Goal: Find contact information: Obtain details needed to contact an individual or organization

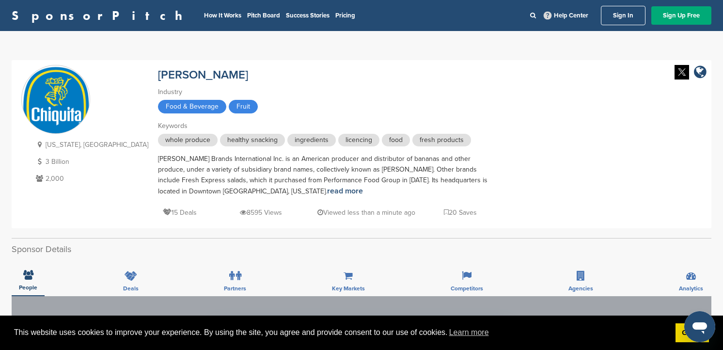
click at [624, 25] on link "Sign In" at bounding box center [623, 15] width 45 height 19
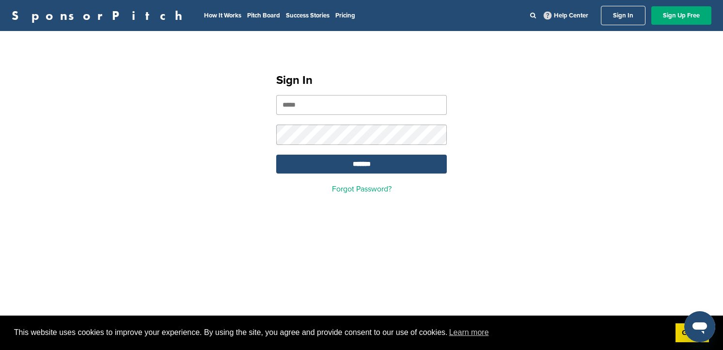
click at [379, 109] on input "email" at bounding box center [361, 105] width 170 height 20
type input "**********"
click at [276, 155] on input "*******" at bounding box center [361, 164] width 170 height 19
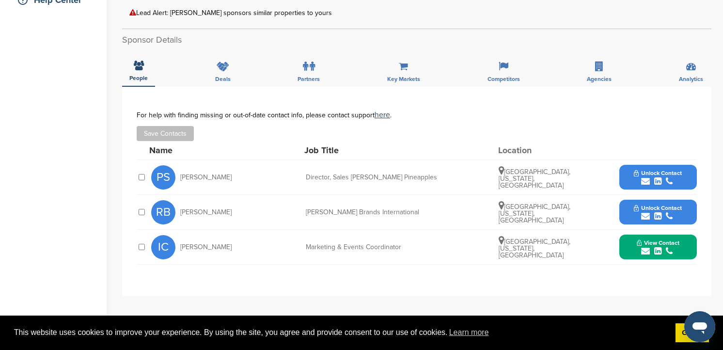
scroll to position [244, 0]
click at [656, 239] on span "View Contact" at bounding box center [657, 242] width 43 height 7
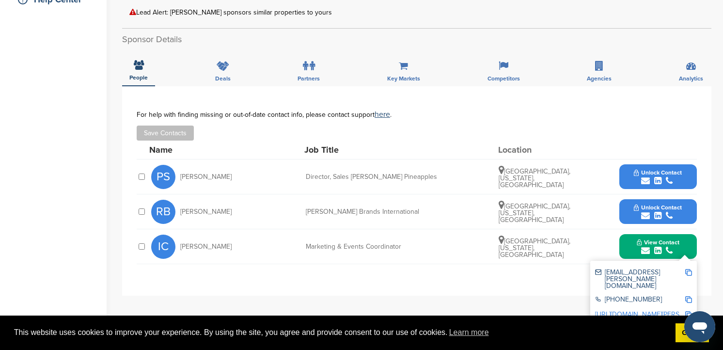
click at [690, 271] on img at bounding box center [688, 272] width 7 height 7
click at [546, 275] on div "**********" at bounding box center [416, 190] width 589 height 209
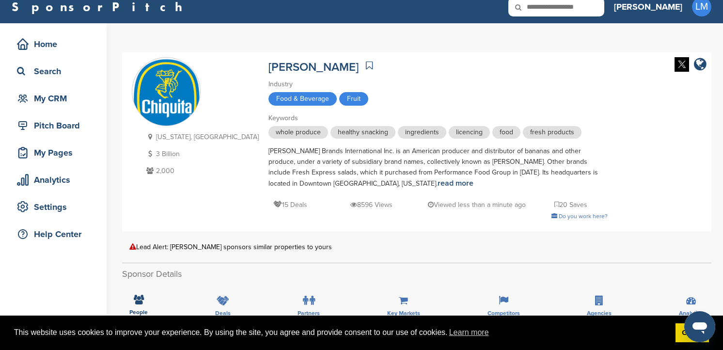
scroll to position [0, 0]
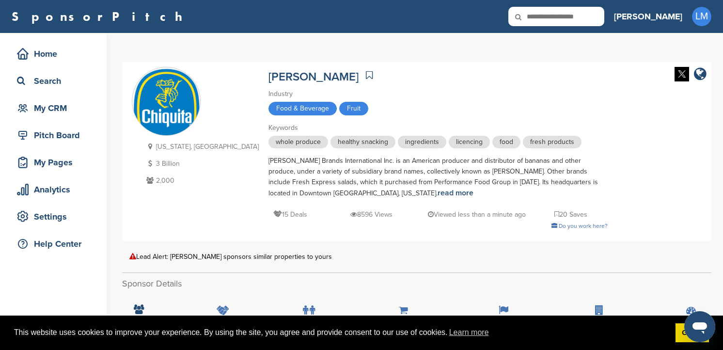
click at [604, 7] on input "text" at bounding box center [556, 16] width 96 height 19
type input "*******"
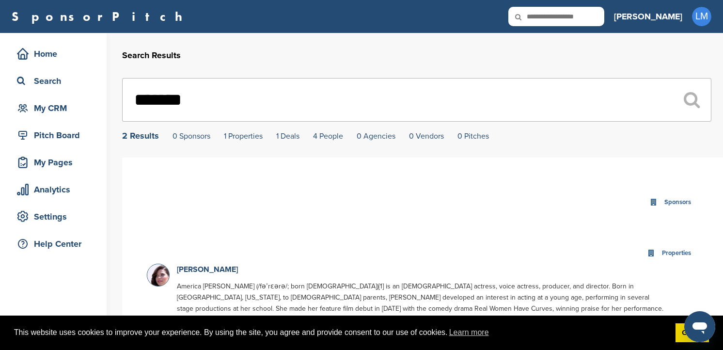
click at [604, 19] on input "text" at bounding box center [556, 16] width 96 height 19
type input "*******"
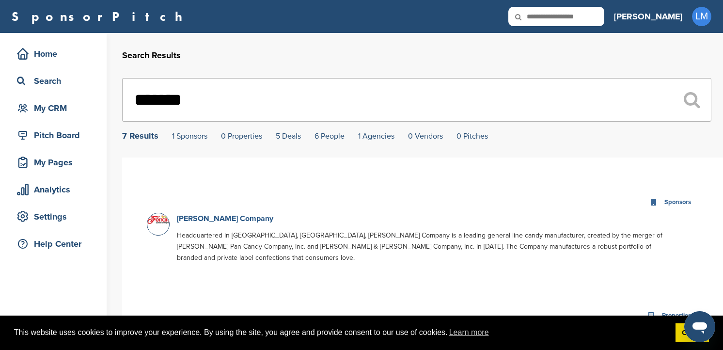
click at [236, 216] on link "Ferrara Candy Company" at bounding box center [225, 219] width 96 height 10
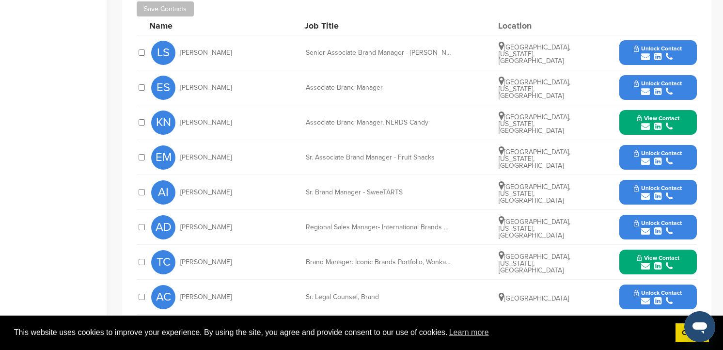
scroll to position [399, 0]
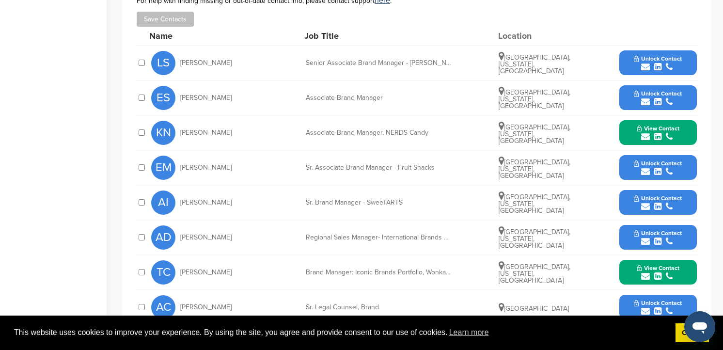
click at [430, 62] on div "Senior Associate Brand Manager - Laffy Taffy & Now And Later" at bounding box center [378, 63] width 145 height 7
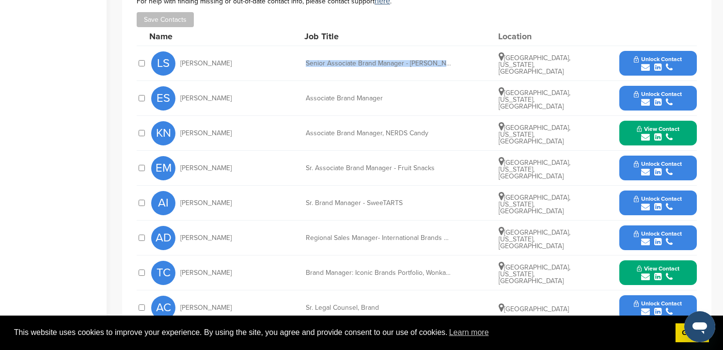
click at [631, 62] on button "Unlock Contact" at bounding box center [657, 63] width 71 height 29
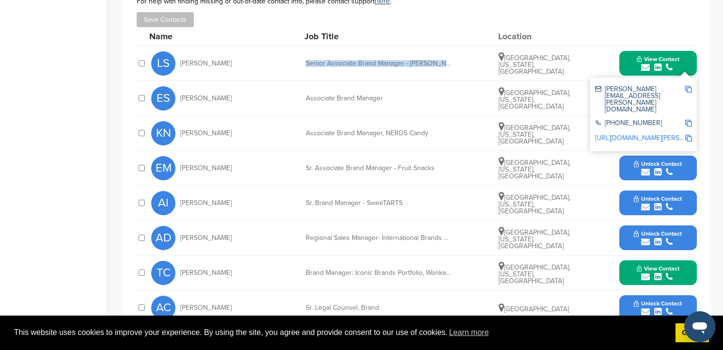
click at [686, 89] on img at bounding box center [688, 89] width 7 height 7
copy div "Senior Associate Brand Manager - Laffy Taffy & Now And Later"
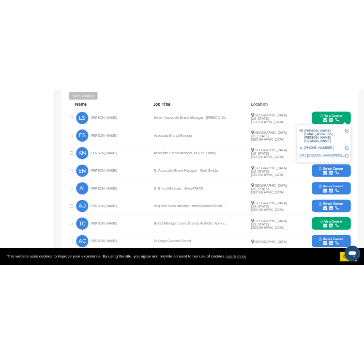
scroll to position [404, 0]
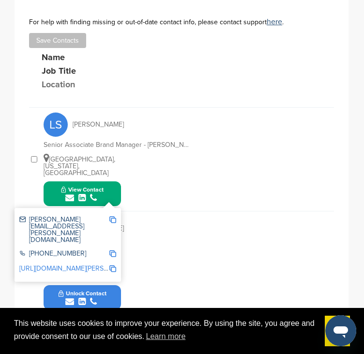
click at [306, 37] on div "Save Contacts" at bounding box center [181, 40] width 305 height 15
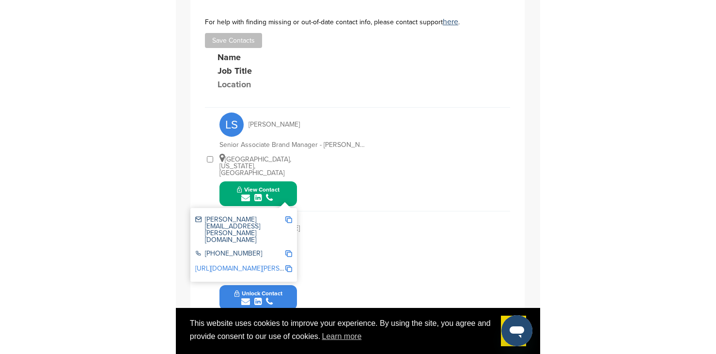
scroll to position [360, 0]
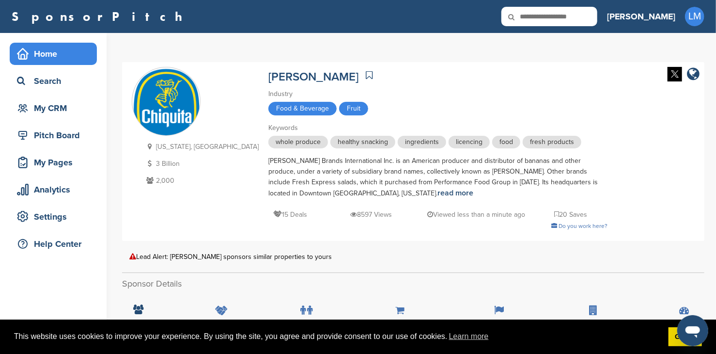
click at [55, 60] on div "Home" at bounding box center [56, 53] width 82 height 17
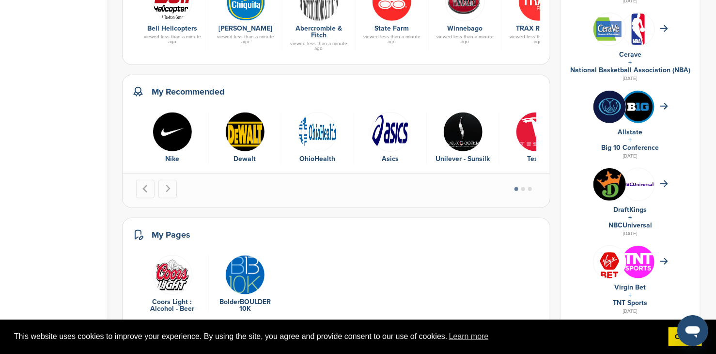
scroll to position [436, 0]
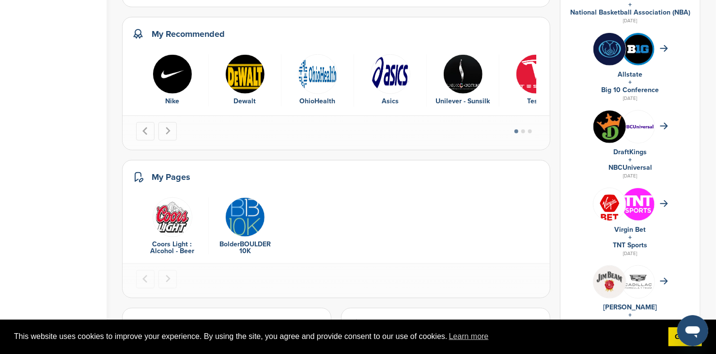
click at [527, 127] on li "Select a slide to show" at bounding box center [523, 130] width 7 height 7
click at [525, 129] on button "Go to page 2" at bounding box center [523, 131] width 4 height 4
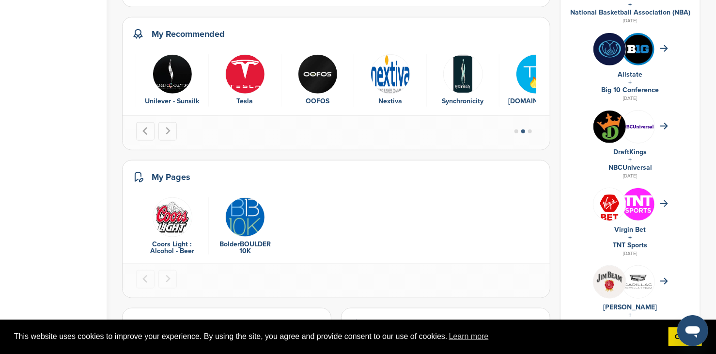
click at [525, 129] on button "Go to page 2" at bounding box center [523, 131] width 4 height 4
click at [532, 129] on button "Go to page 3" at bounding box center [530, 131] width 4 height 4
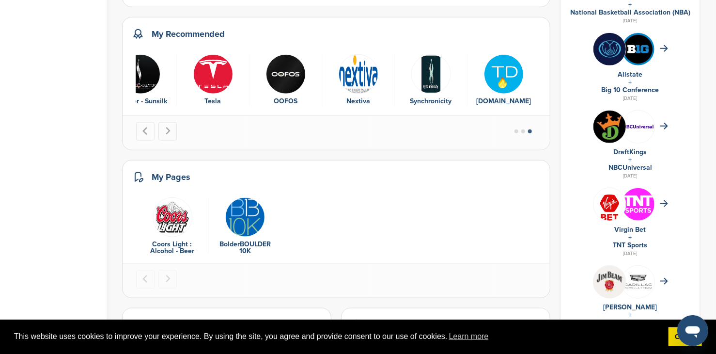
click at [532, 129] on button "Go to page 3" at bounding box center [530, 131] width 4 height 4
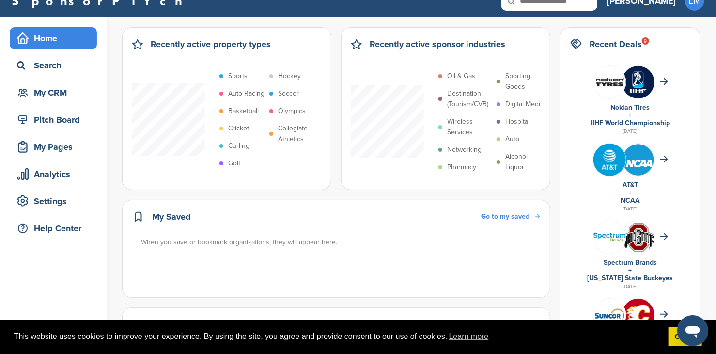
scroll to position [0, 0]
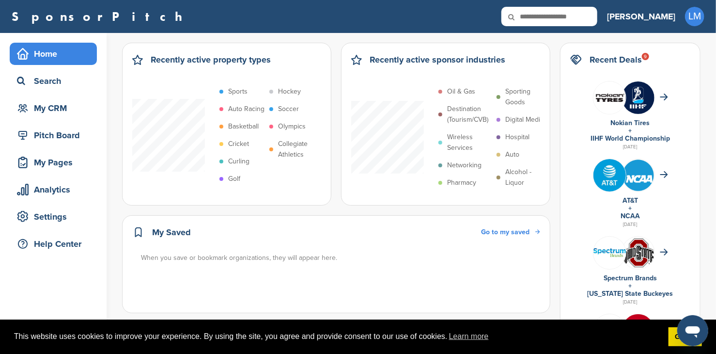
click at [534, 13] on icon at bounding box center [517, 17] width 33 height 20
click at [534, 19] on icon at bounding box center [517, 17] width 33 height 20
click at [589, 18] on input "text" at bounding box center [549, 16] width 96 height 19
type input "********"
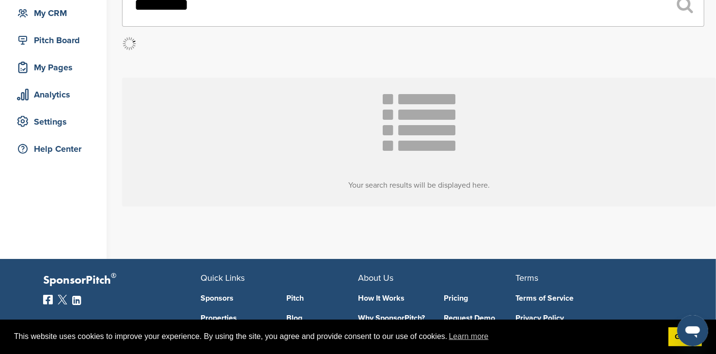
scroll to position [97, 0]
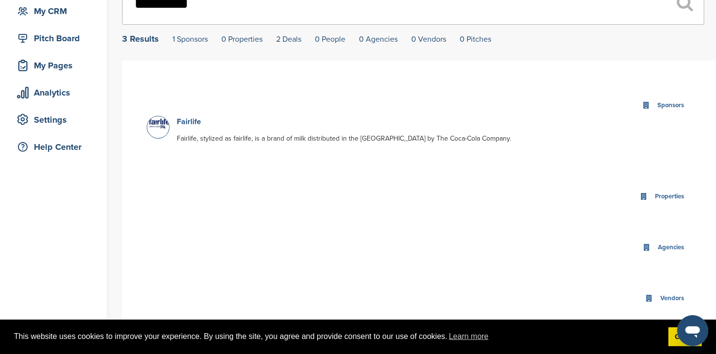
click at [180, 120] on link "Fairlife" at bounding box center [189, 122] width 24 height 10
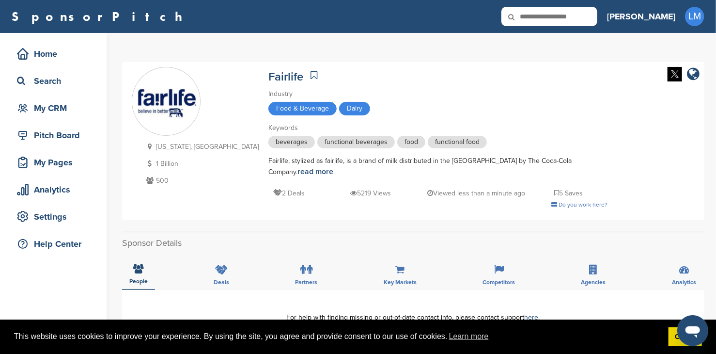
click at [268, 177] on div "2 Deals 5219 Views Viewed less than a minute ago 5 Saves" at bounding box center [437, 188] width 339 height 22
click at [297, 174] on link "read more" at bounding box center [315, 172] width 36 height 10
